Goal: Use online tool/utility: Utilize a website feature to perform a specific function

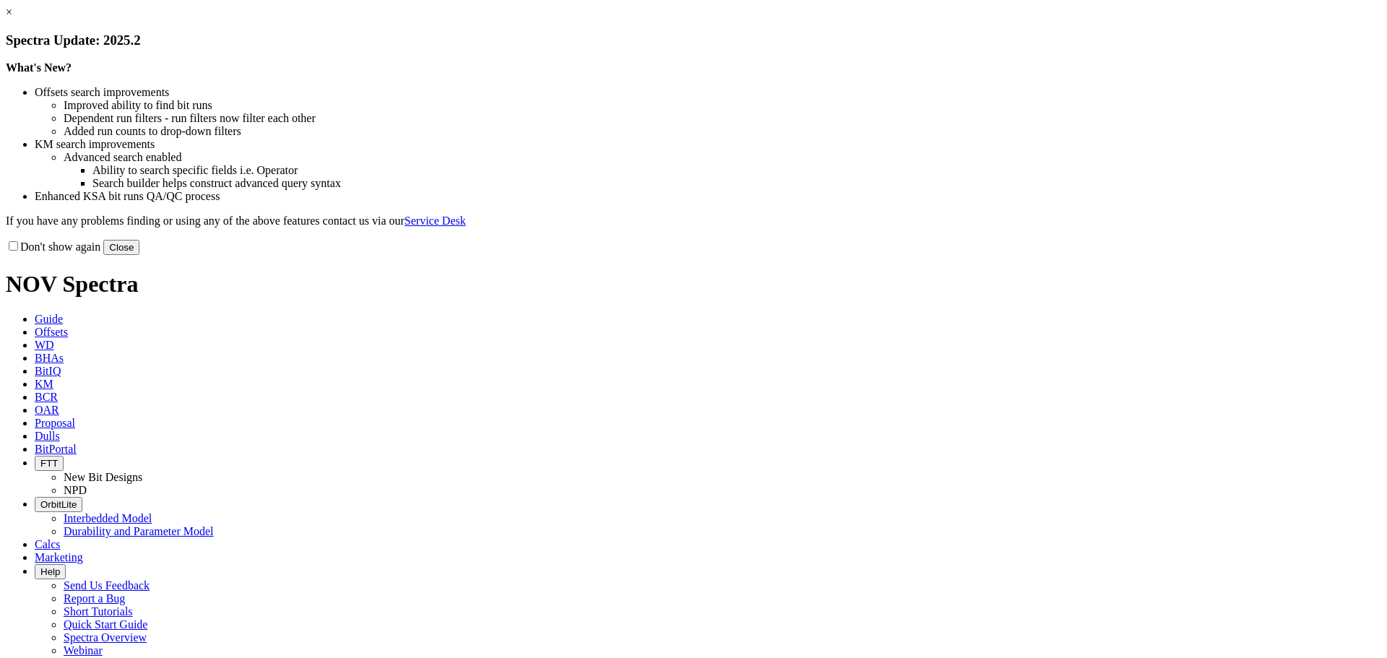
click at [139, 255] on button "Close" at bounding box center [121, 247] width 36 height 15
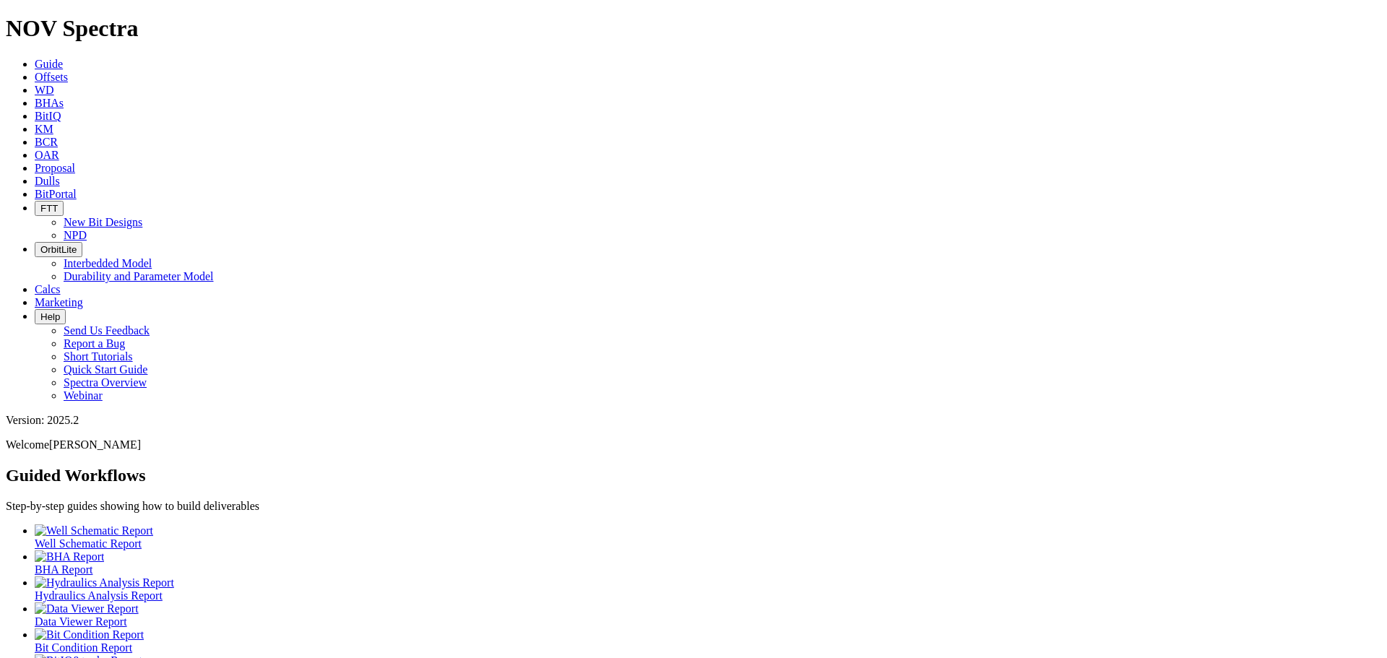
click at [61, 283] on span "Calcs" at bounding box center [48, 289] width 26 height 12
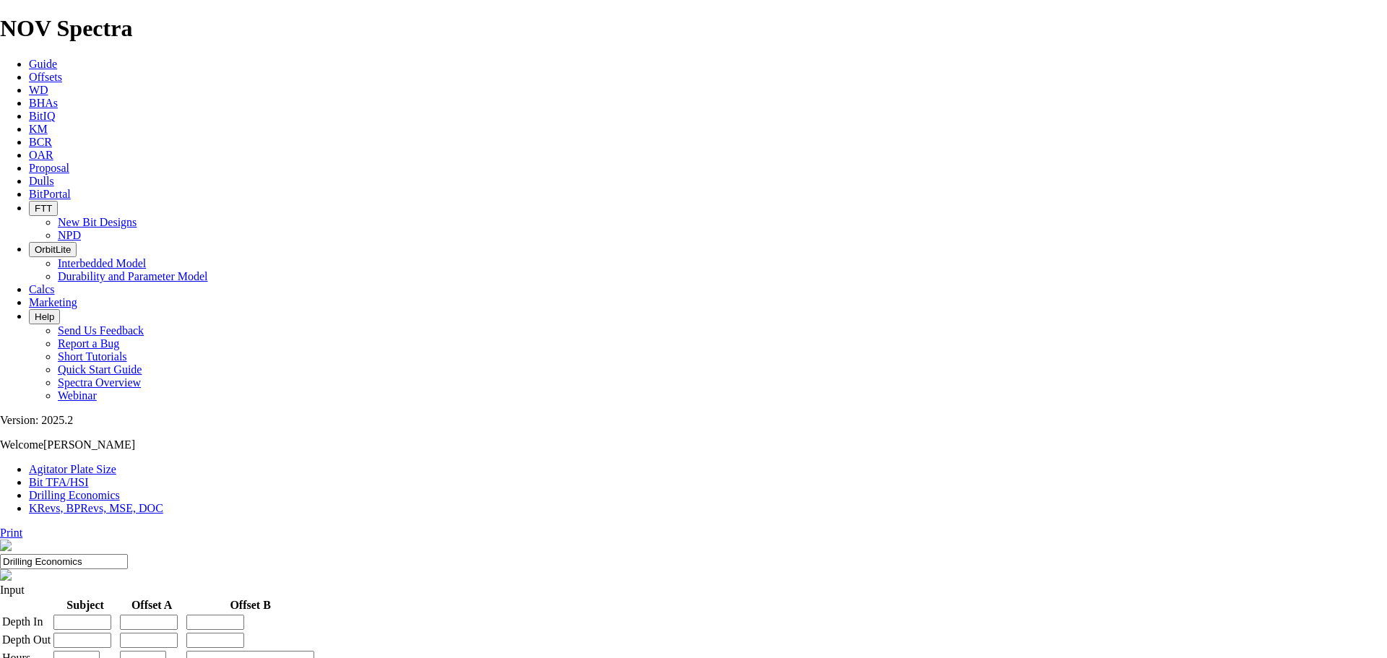
click at [89, 476] on link "Bit TFA/HSI" at bounding box center [59, 482] width 60 height 12
click at [128, 610] on input "Hole Size" at bounding box center [64, 617] width 128 height 15
type input "12.25"
type input "1"
type input "2700"
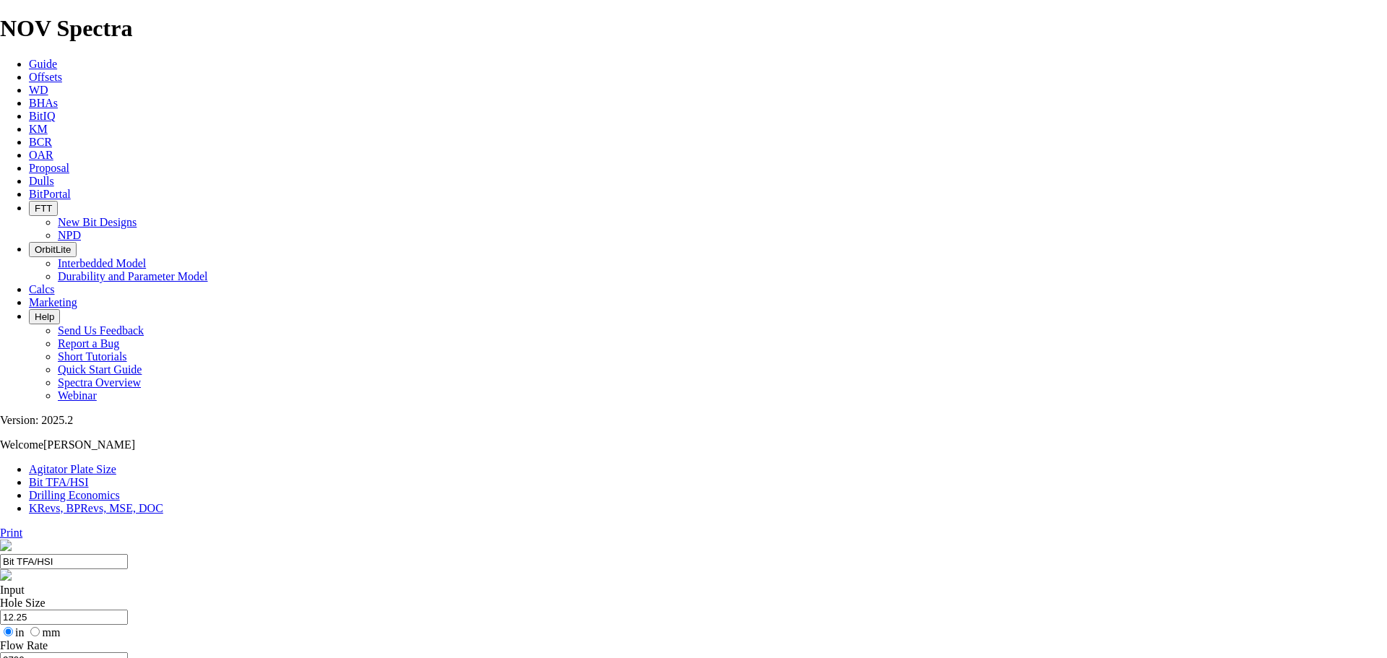
type input "1.45"
radio input "true"
radio input "false"
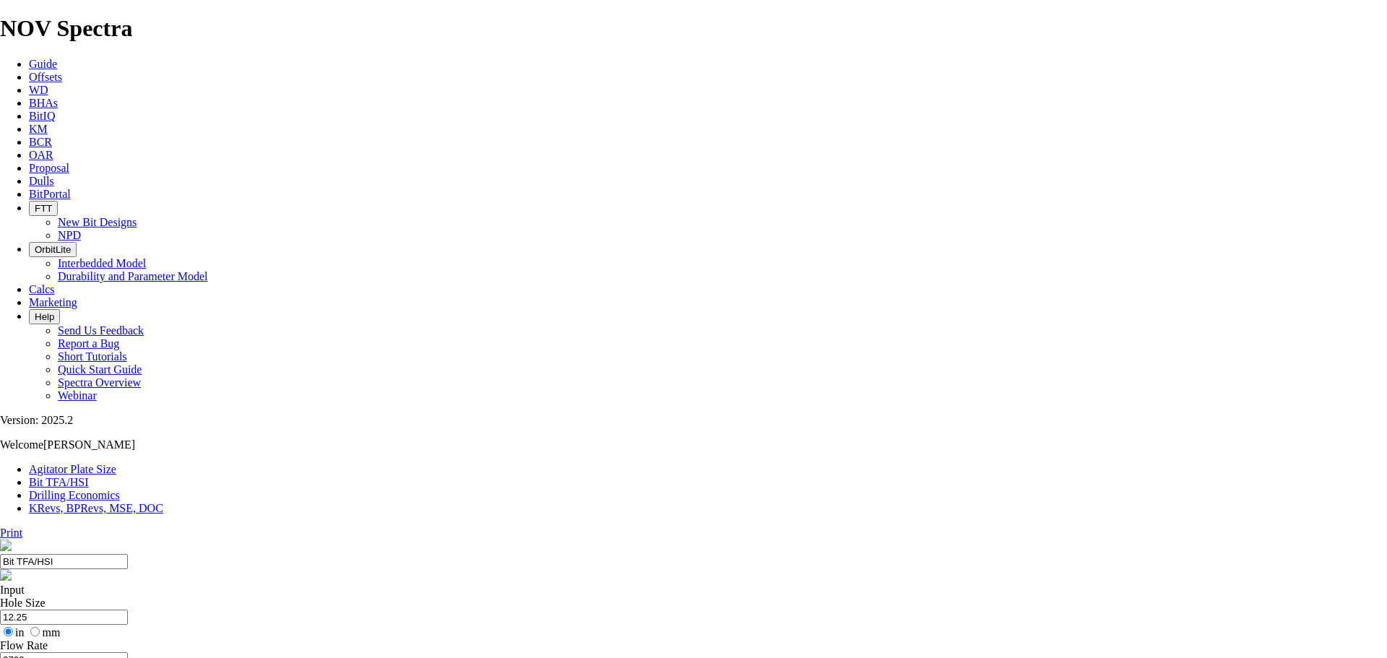
select select "number:13"
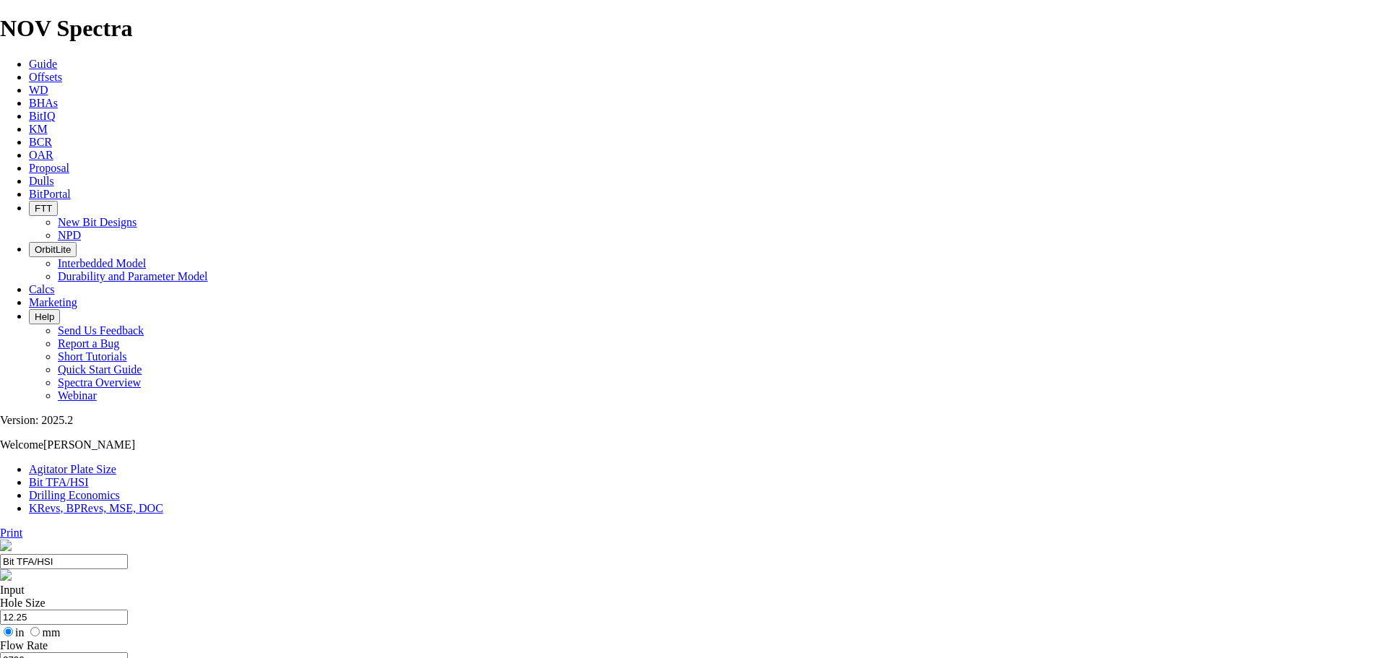
select select "number:13"
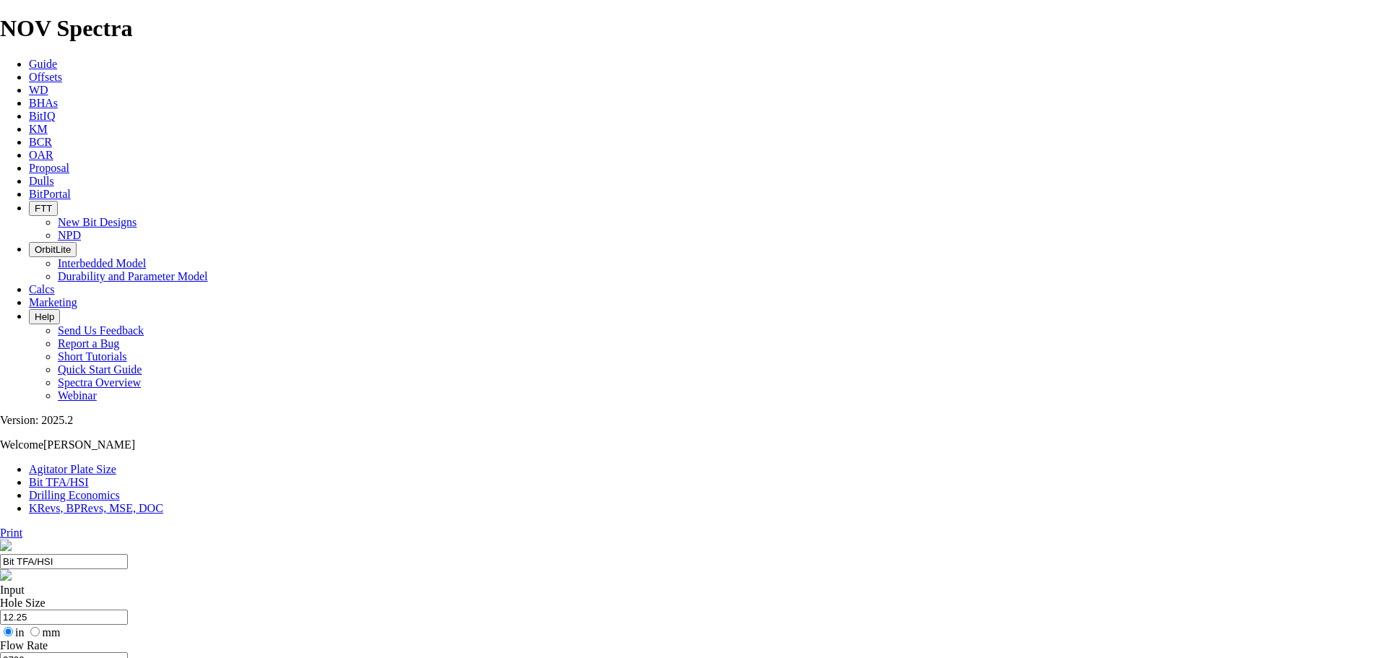
radio input "true"
radio input "false"
